Goal: Task Accomplishment & Management: Use online tool/utility

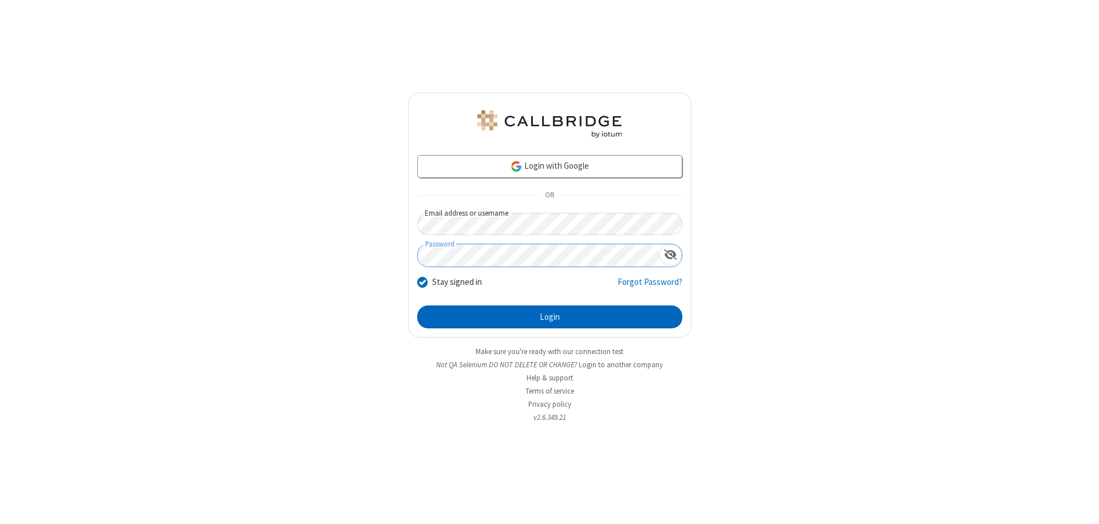
click at [549, 317] on button "Login" at bounding box center [549, 317] width 265 height 23
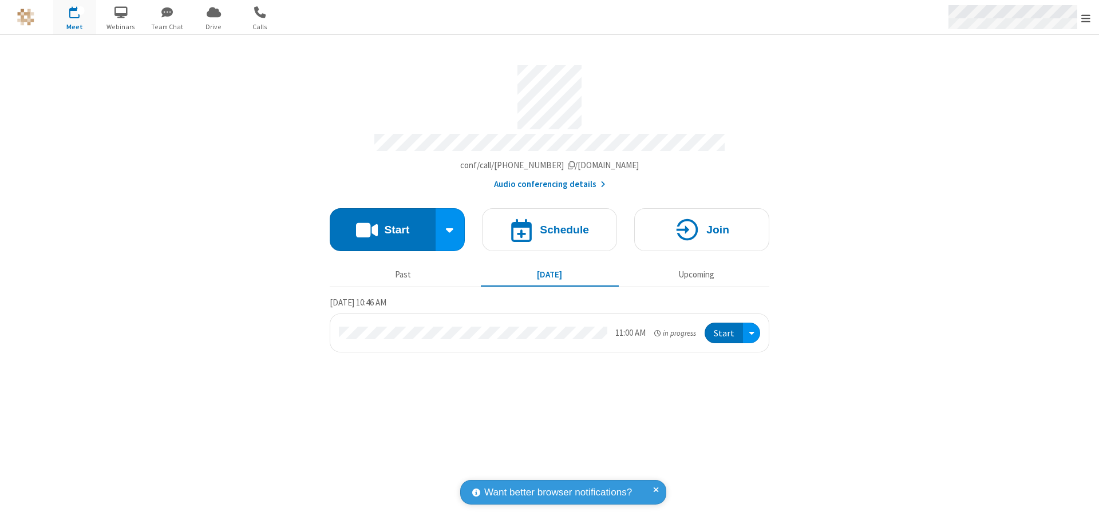
click at [1086, 18] on span "Open menu" at bounding box center [1085, 18] width 9 height 11
click at [213, 26] on span "Drive" at bounding box center [213, 27] width 43 height 10
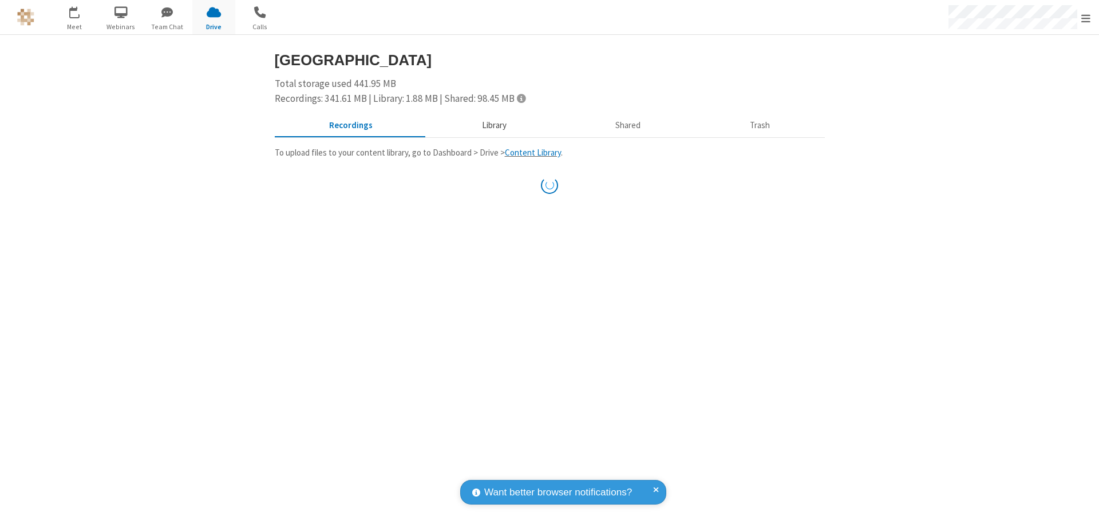
click at [488, 125] on button "Library" at bounding box center [494, 126] width 134 height 22
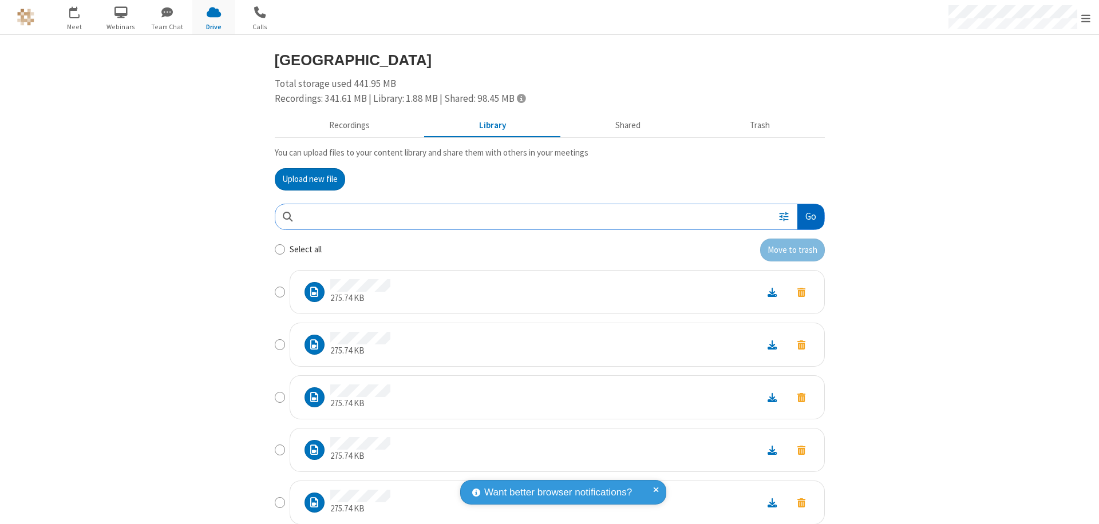
click at [806, 216] on button "Go" at bounding box center [810, 217] width 26 height 26
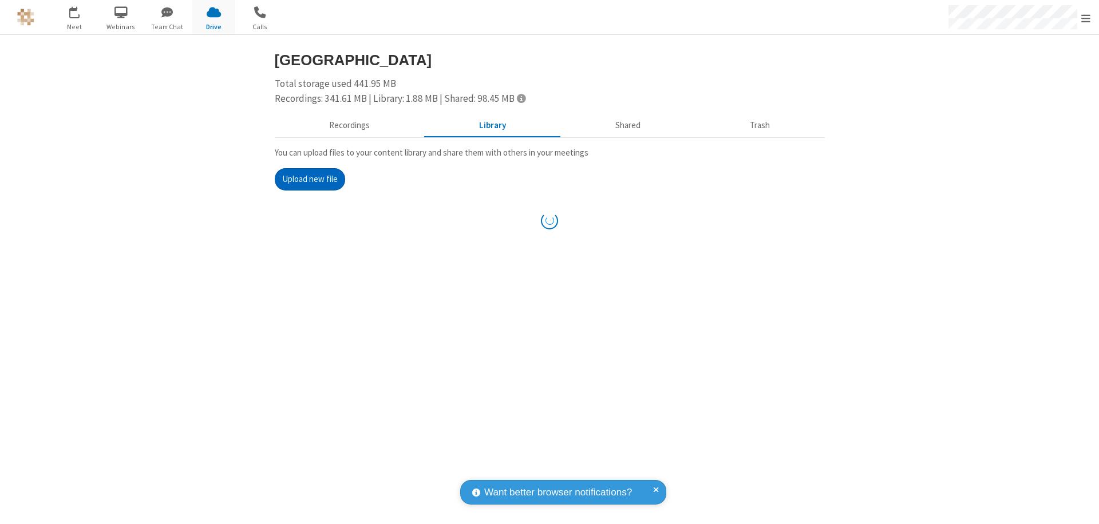
click at [305, 179] on button "Upload new file" at bounding box center [310, 179] width 70 height 23
